Goal: Task Accomplishment & Management: Use online tool/utility

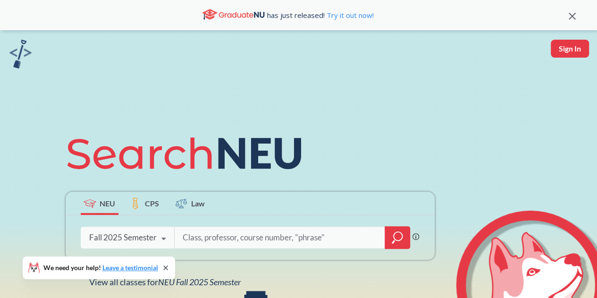
click at [551, 46] on button "Sign In" at bounding box center [570, 49] width 38 height 18
select select "US"
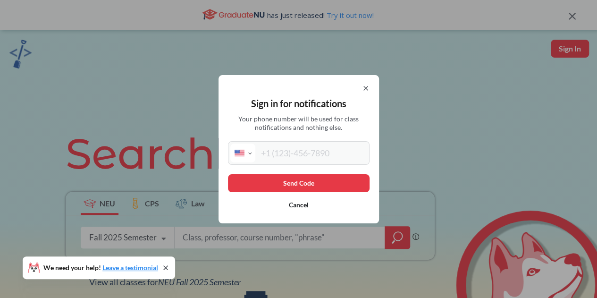
click at [313, 154] on input "tel" at bounding box center [311, 152] width 112 height 19
type input "[PHONE_NUMBER]"
click at [307, 185] on button "Send Code" at bounding box center [299, 183] width 142 height 18
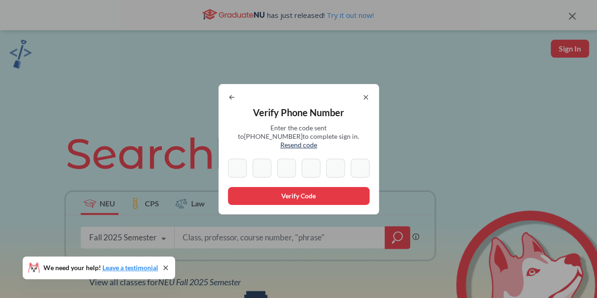
type input "2"
type input "0"
type input "6"
type input "8"
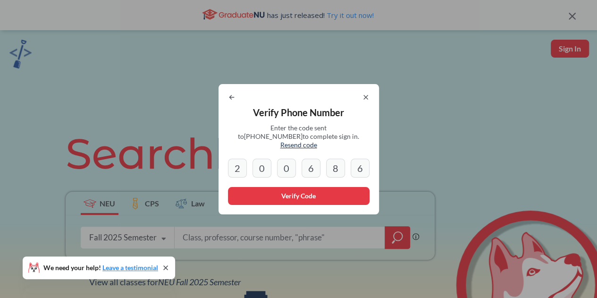
type input "6"
click at [260, 192] on button "Verify Code" at bounding box center [299, 196] width 142 height 18
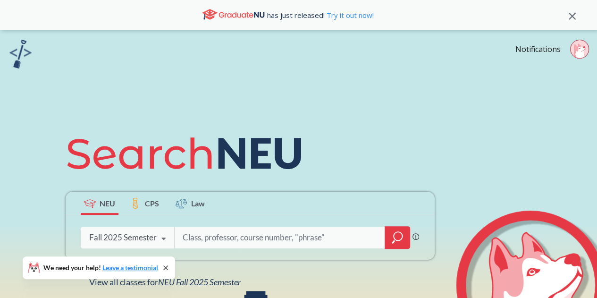
click at [258, 235] on input "search" at bounding box center [280, 237] width 196 height 20
type input "4501"
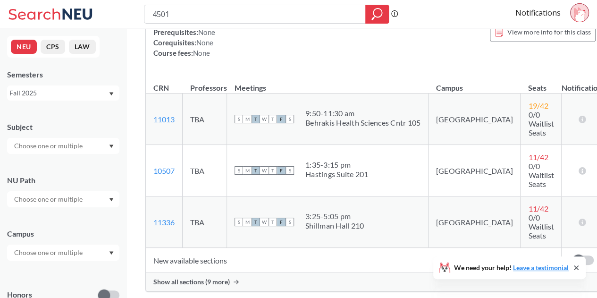
scroll to position [142, 0]
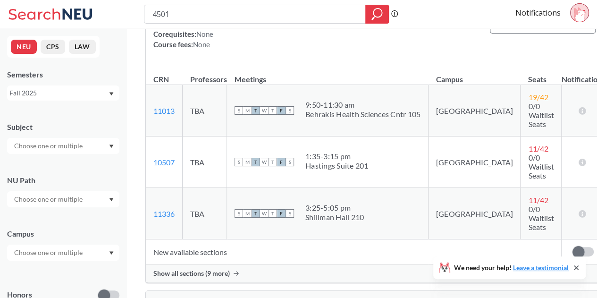
click at [204, 269] on span "Show all sections (9 more)" at bounding box center [191, 273] width 76 height 8
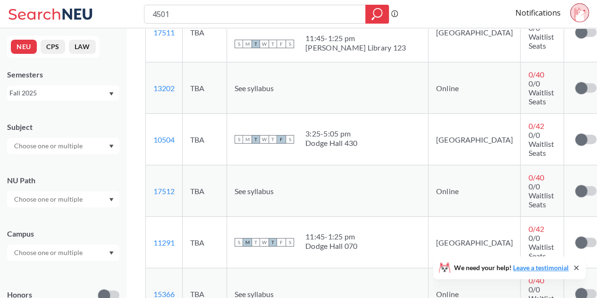
scroll to position [425, 0]
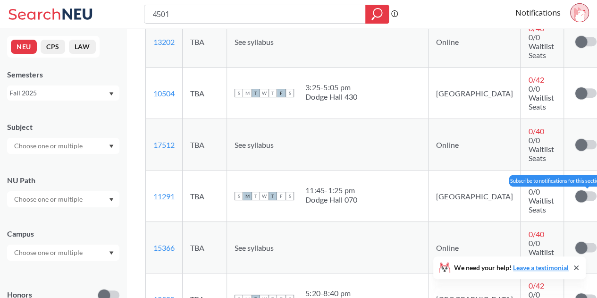
click at [575, 191] on label at bounding box center [585, 195] width 21 height 9
click at [575, 191] on input "checkbox" at bounding box center [575, 191] width 0 height 0
